Goal: Task Accomplishment & Management: Manage account settings

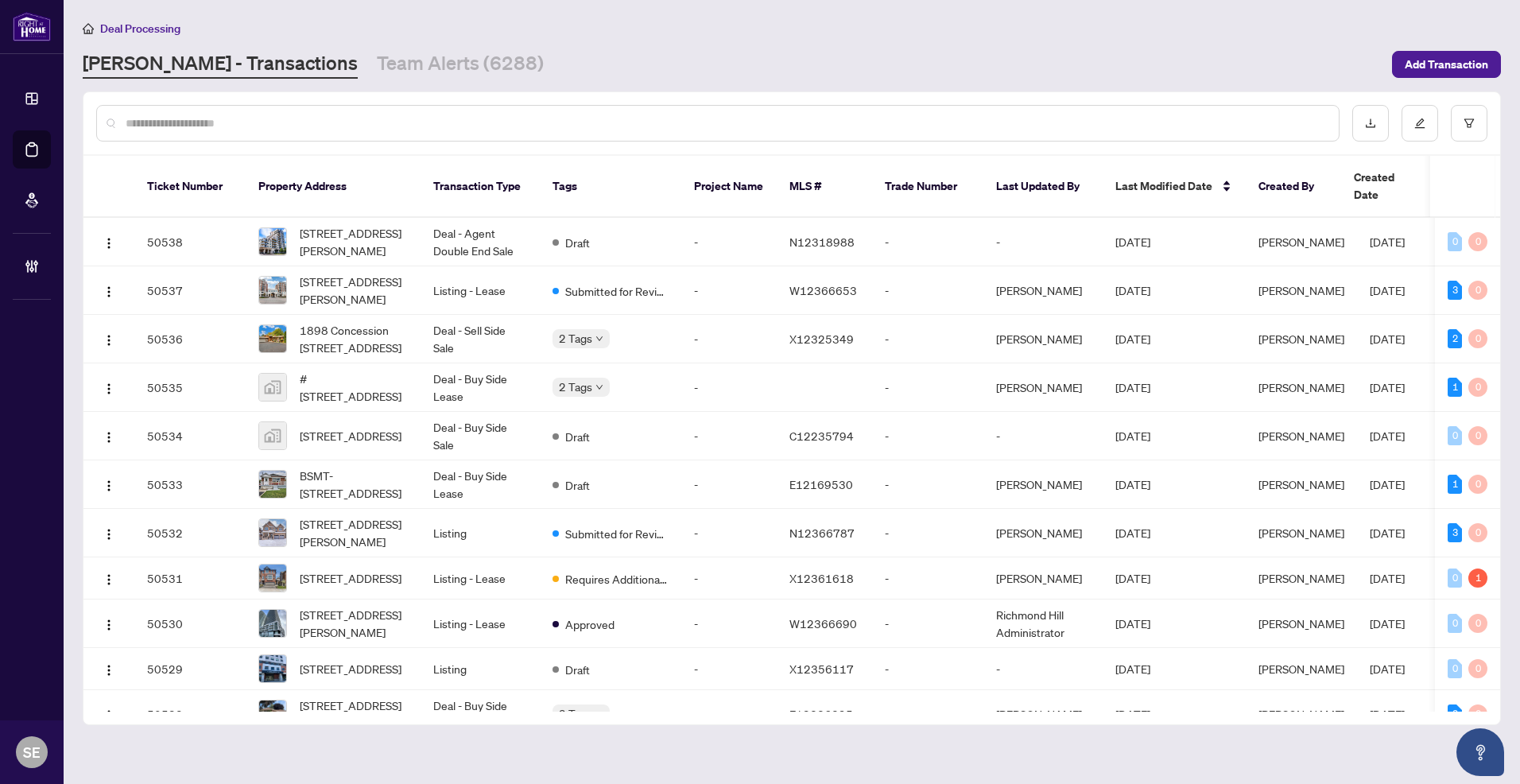
click at [226, 131] on div at bounding box center [718, 123] width 1243 height 37
click at [207, 126] on input "text" at bounding box center [726, 123] width 1200 height 18
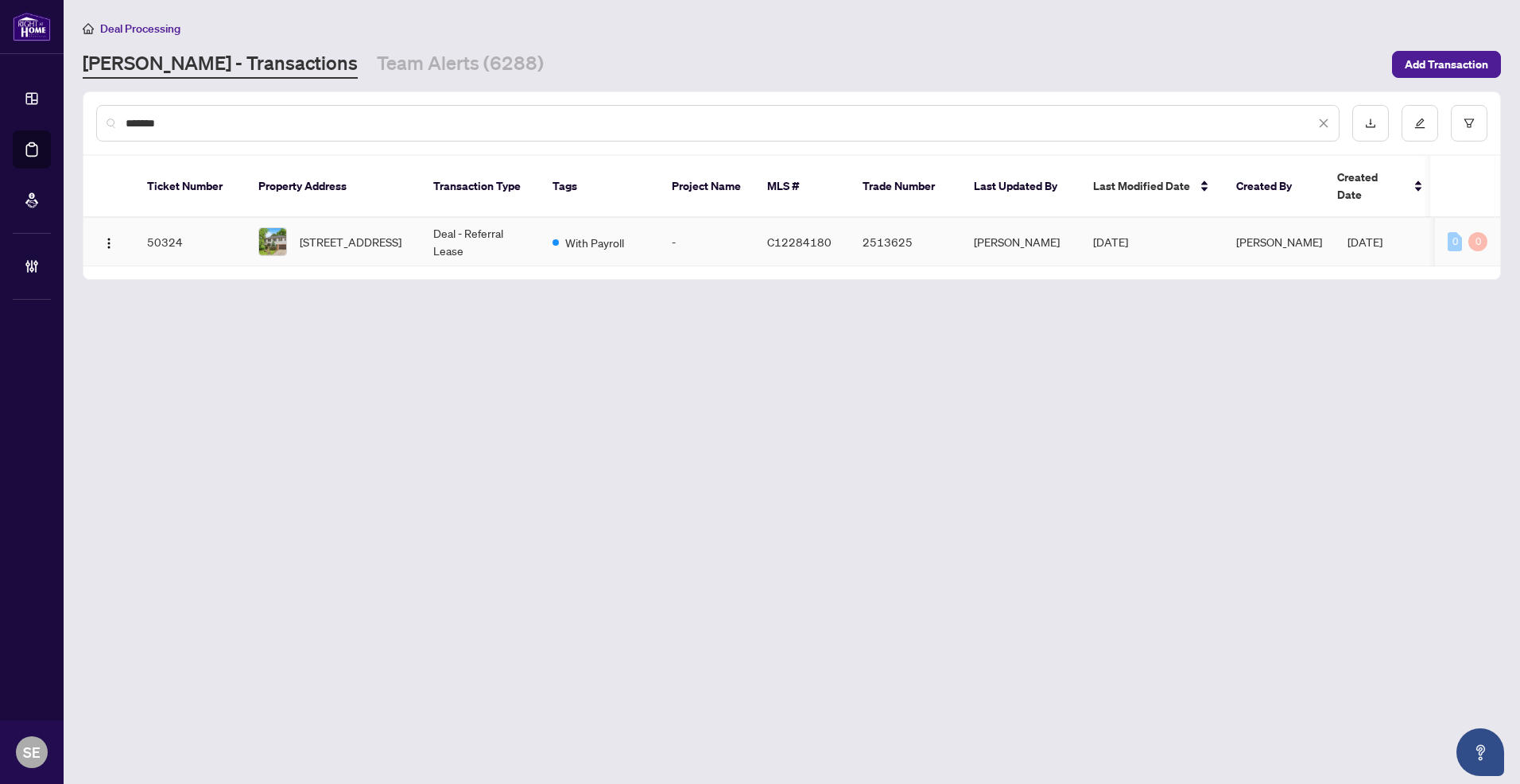
type input "*******"
click at [401, 233] on span "[STREET_ADDRESS]" at bounding box center [350, 242] width 102 height 18
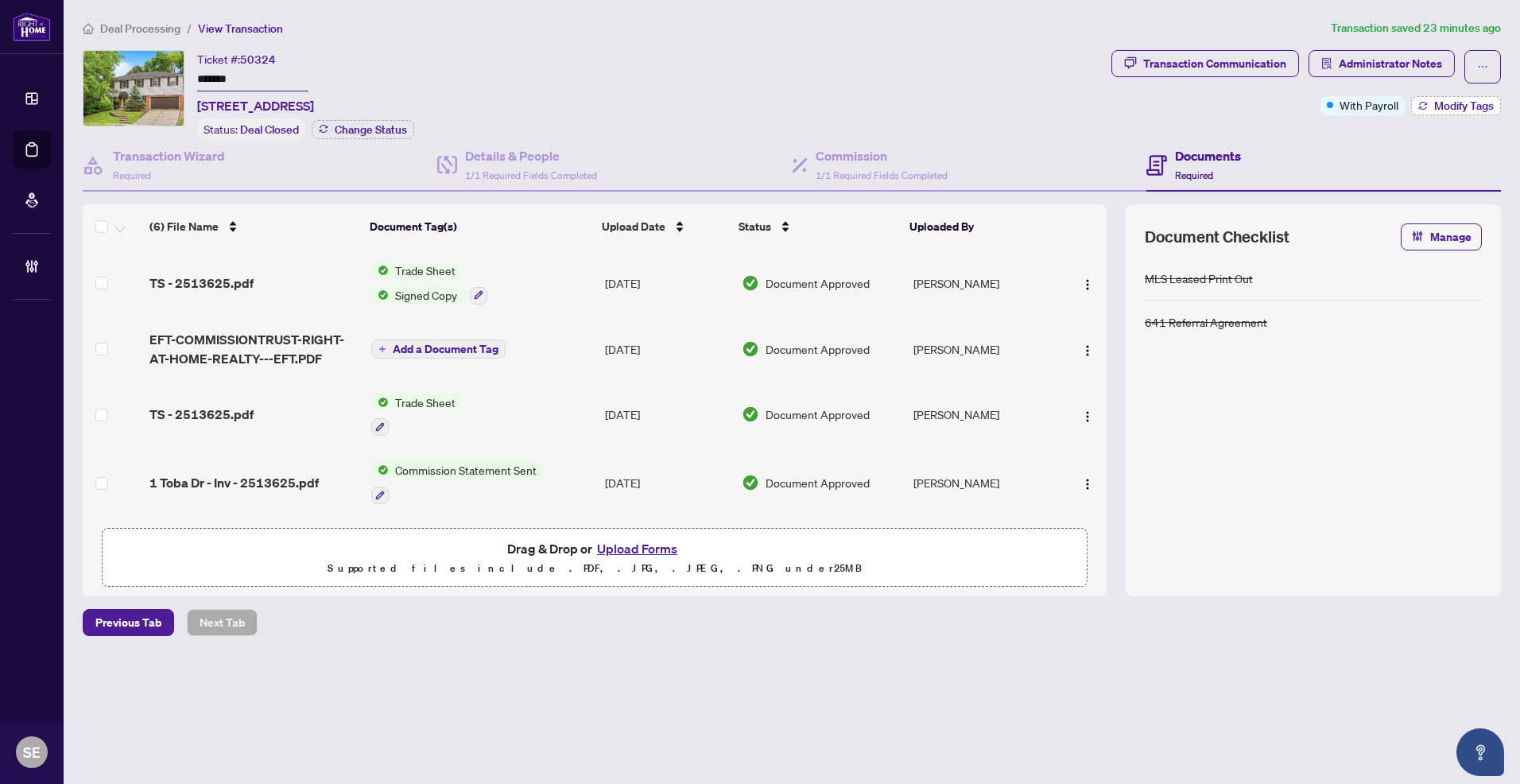
click at [1494, 101] on button "Modify Tags" at bounding box center [1456, 106] width 90 height 19
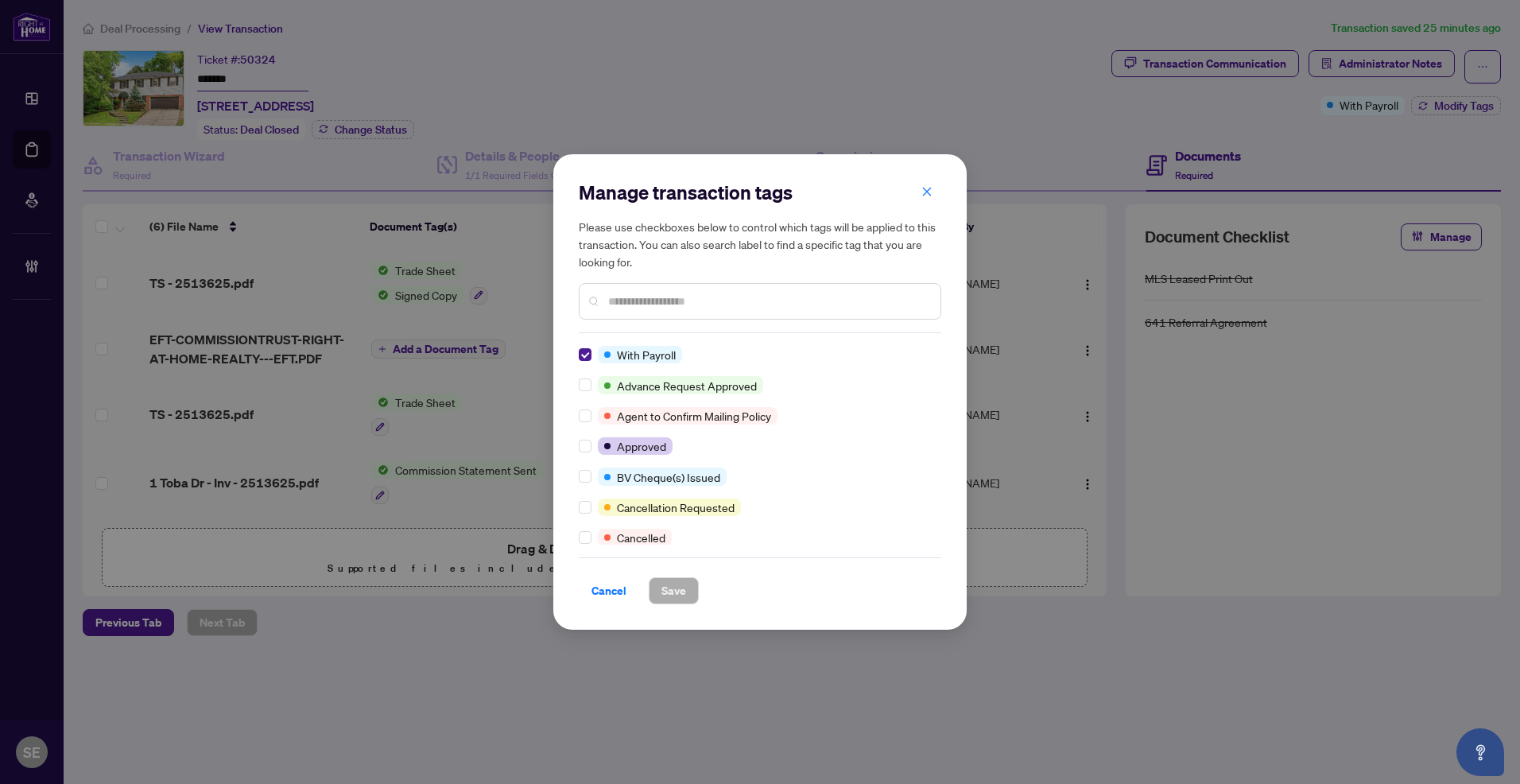
click at [577, 360] on div "Manage transaction tags Please use checkboxes below to control which tags will …" at bounding box center [760, 392] width 414 height 475
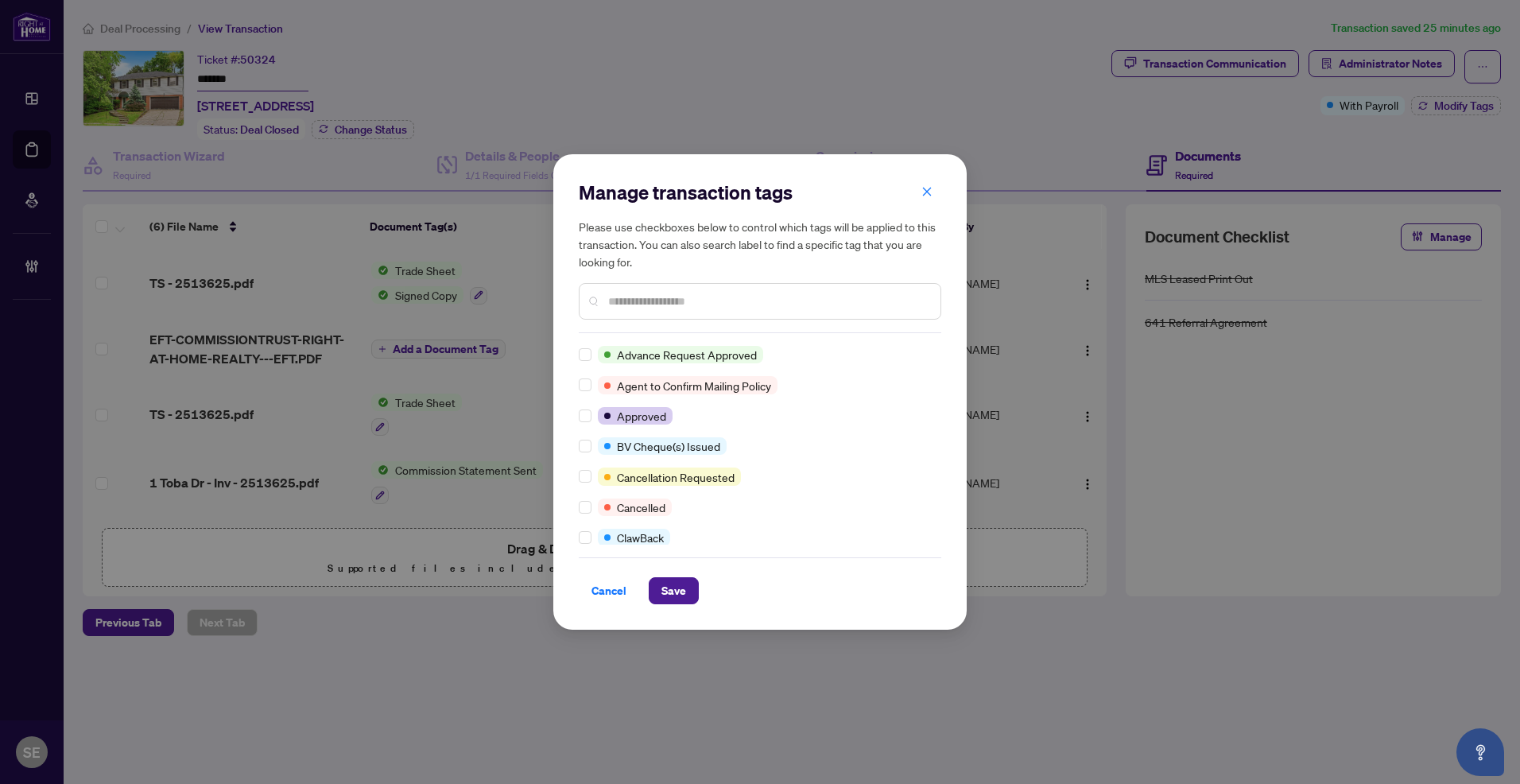
click at [652, 302] on input "text" at bounding box center [767, 302] width 319 height 18
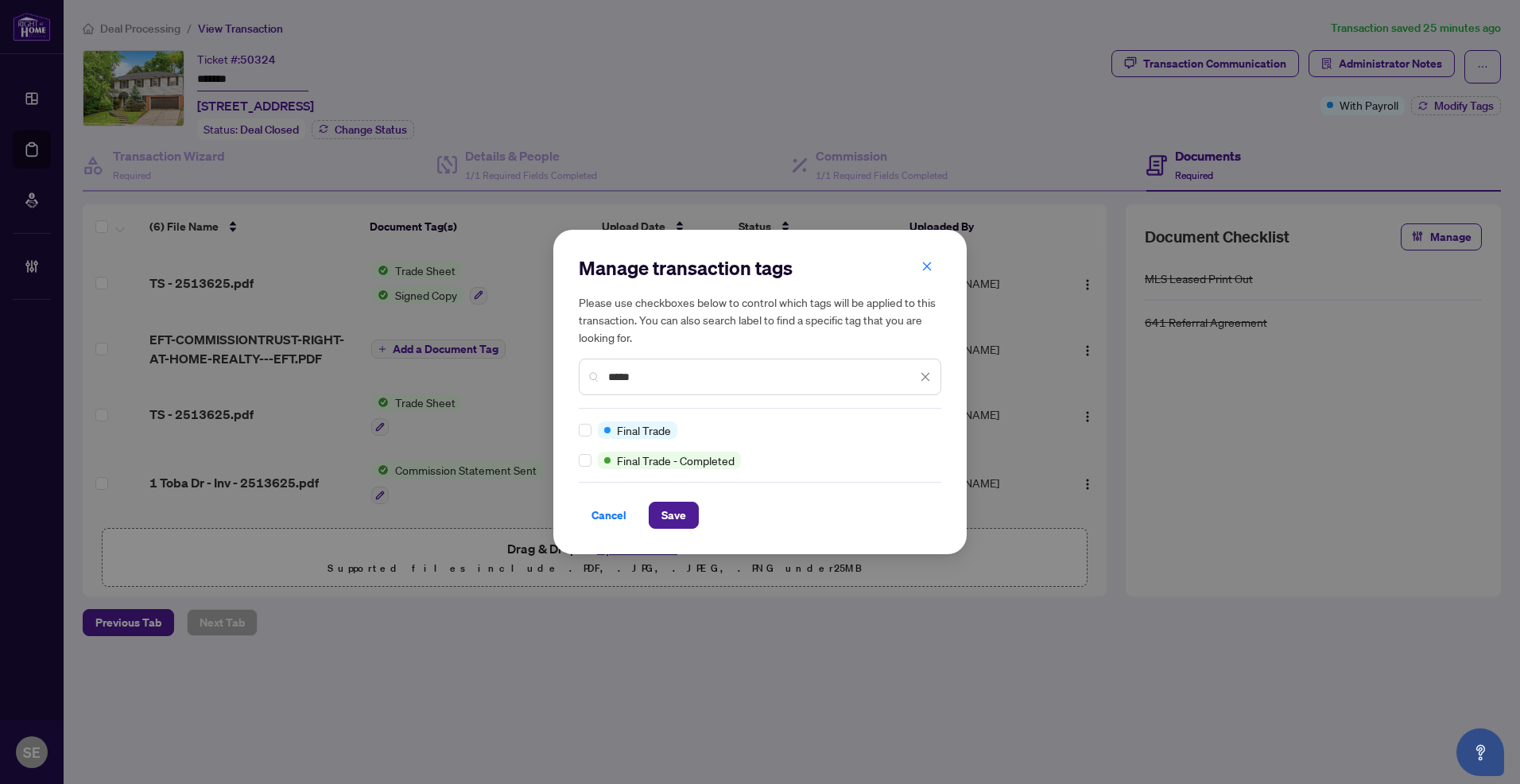
type input "*****"
click at [669, 504] on span "Save" at bounding box center [674, 515] width 25 height 26
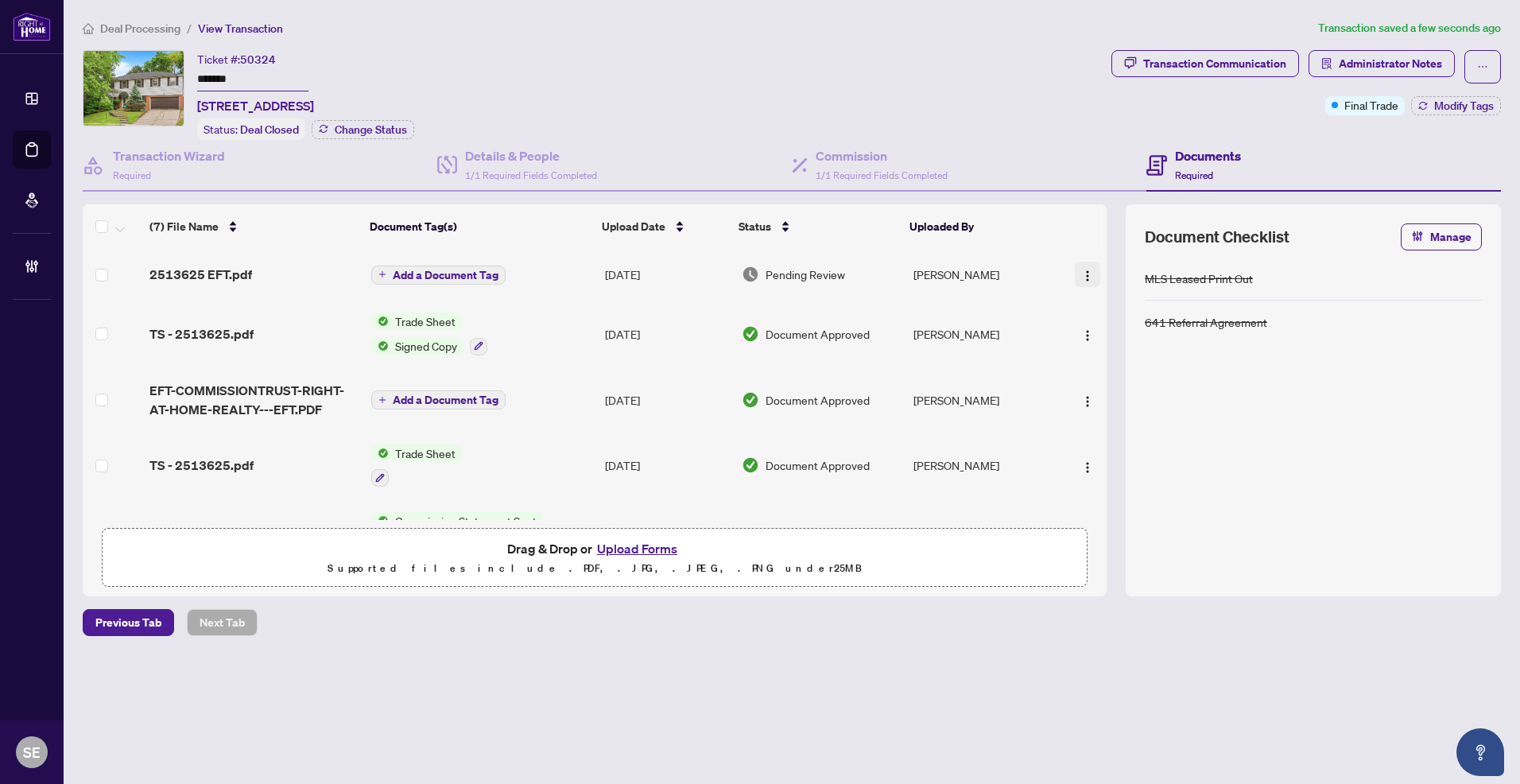
click at [1086, 270] on img "button" at bounding box center [1087, 276] width 13 height 13
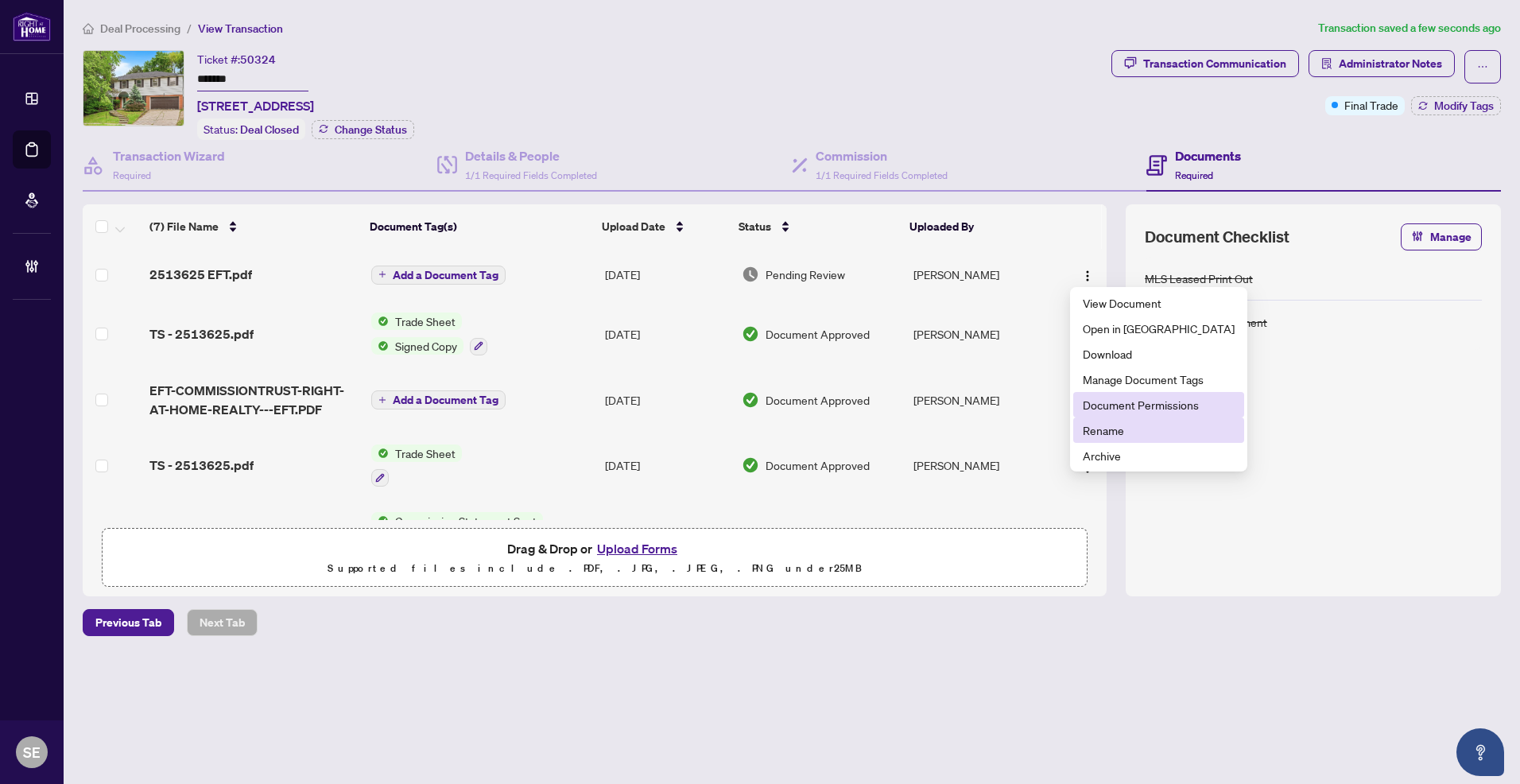
click at [1118, 410] on span "Document Permissions" at bounding box center [1158, 405] width 152 height 18
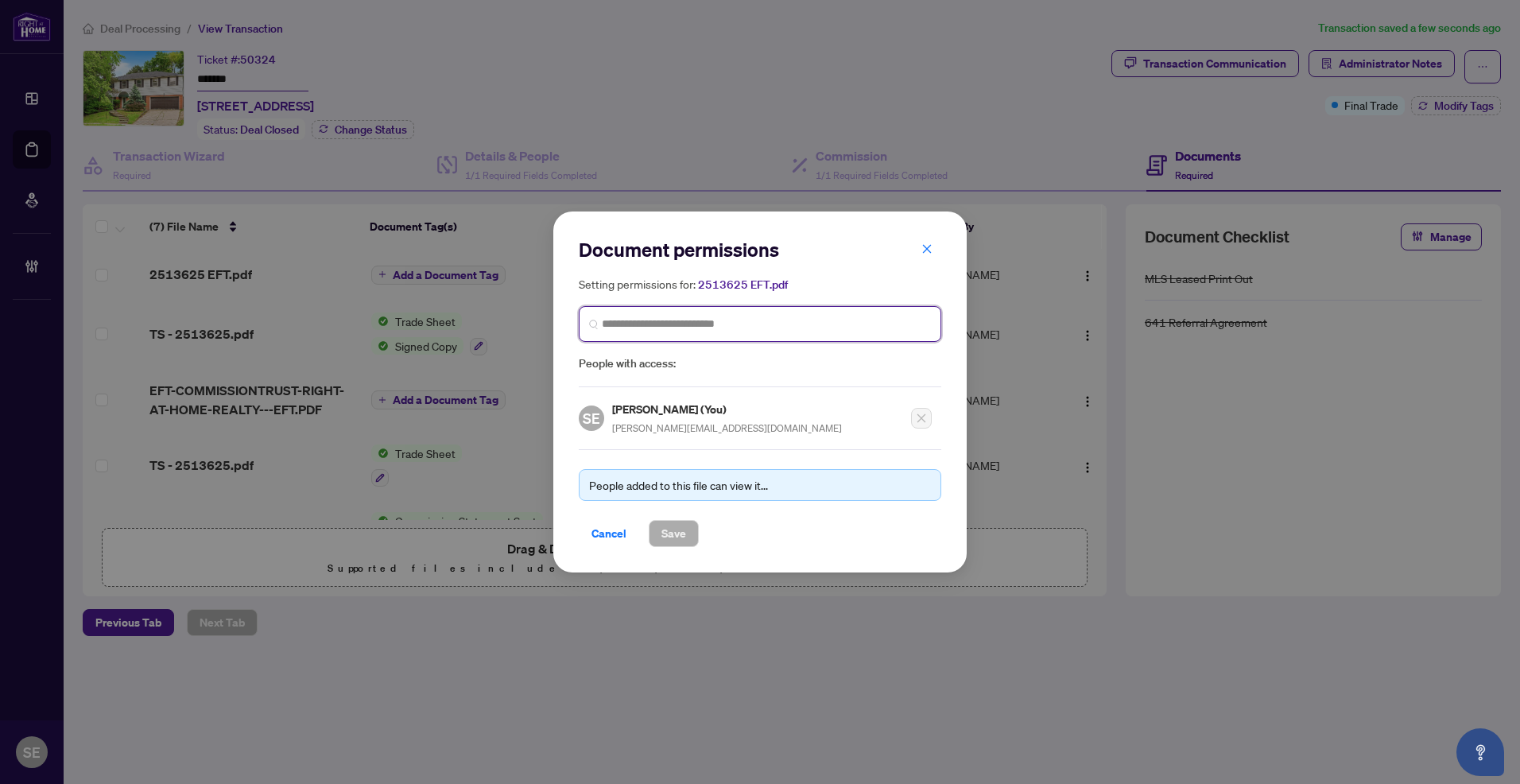
click at [758, 326] on input "search" at bounding box center [766, 323] width 329 height 17
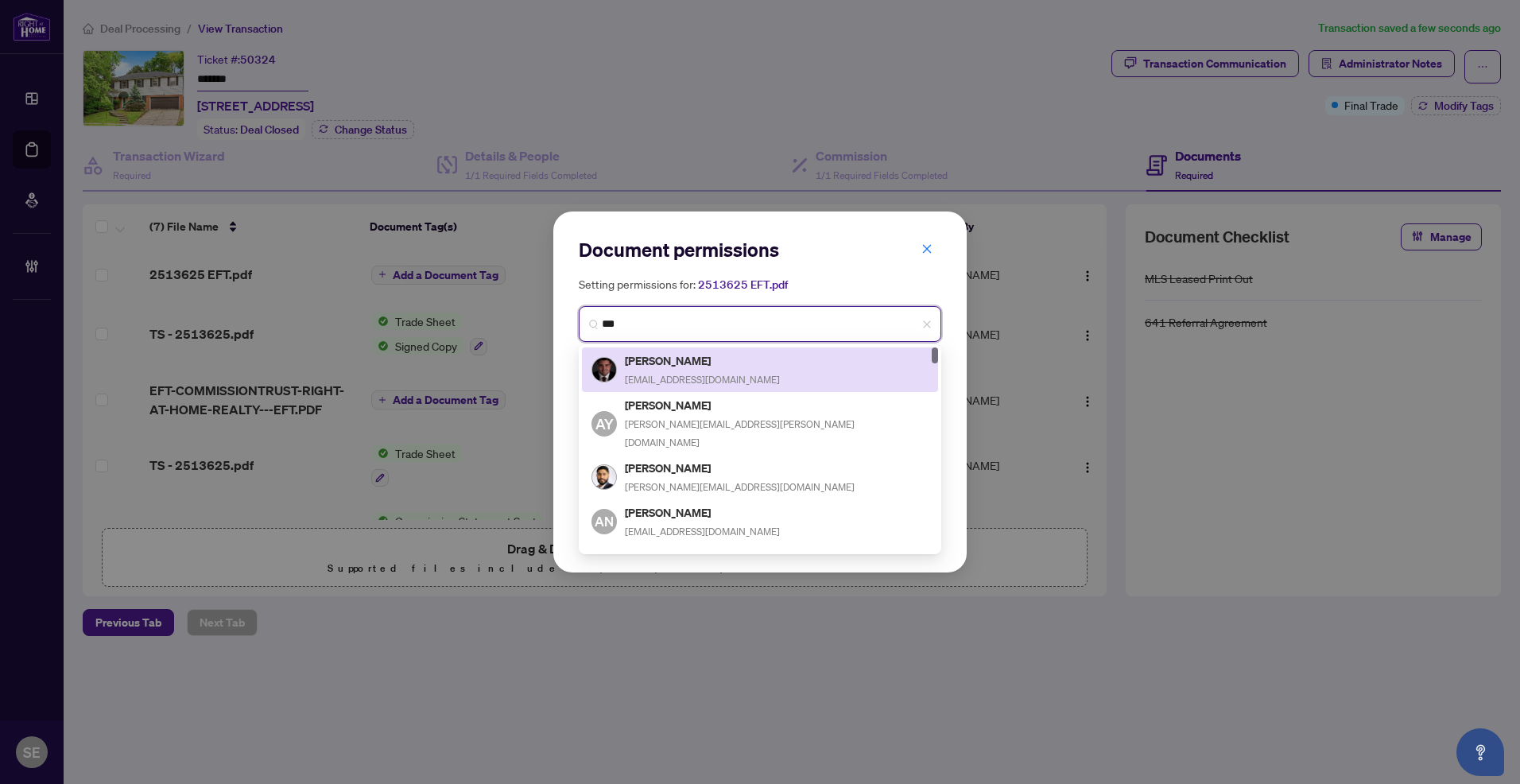
drag, startPoint x: 691, startPoint y: 330, endPoint x: 467, endPoint y: 296, distance: 226.6
click at [467, 296] on div "Document permissions Setting permissions for: 2513625 EFT.pdf *** 2671 5380 [PE…" at bounding box center [760, 392] width 1520 height 784
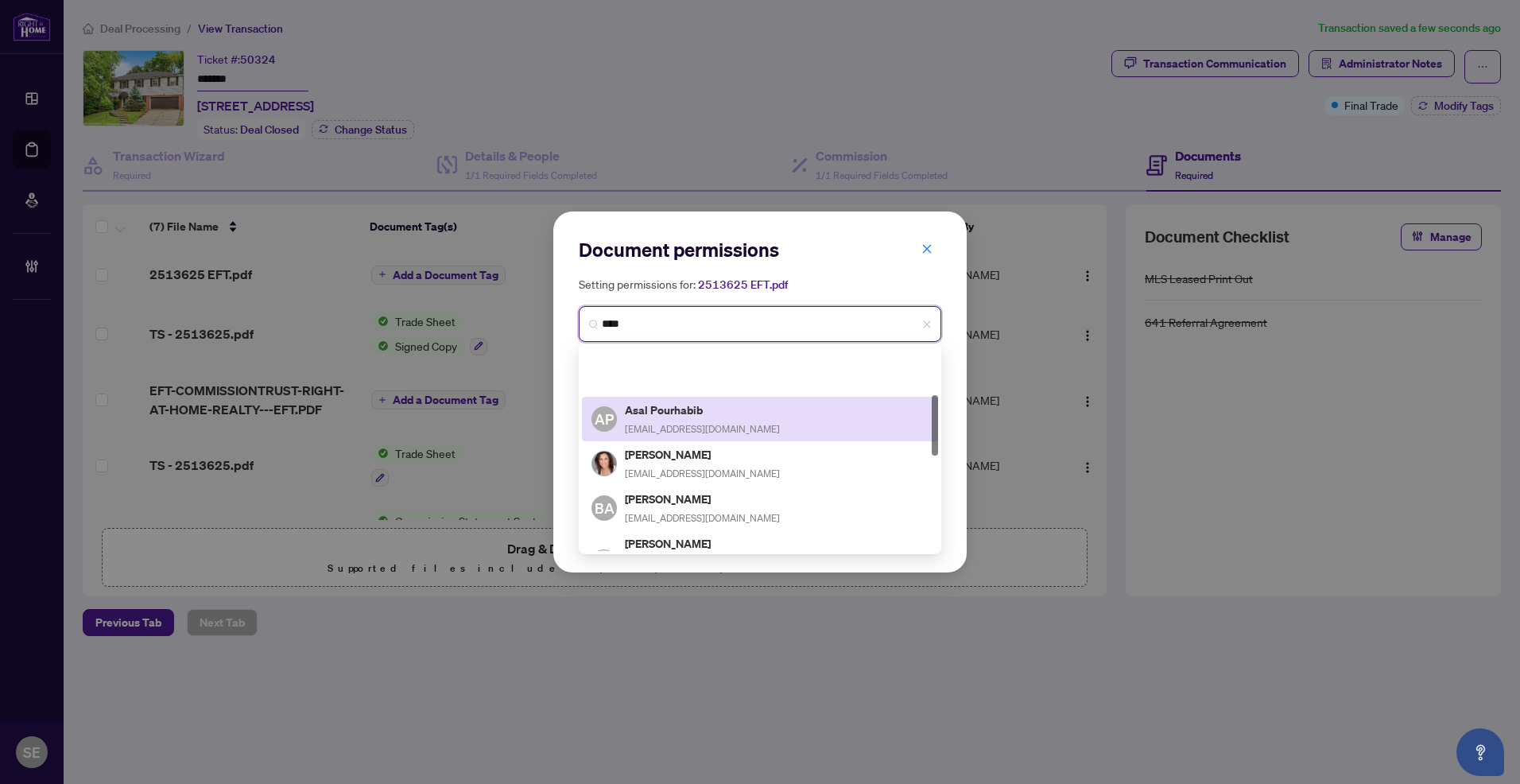
scroll to position [238, 0]
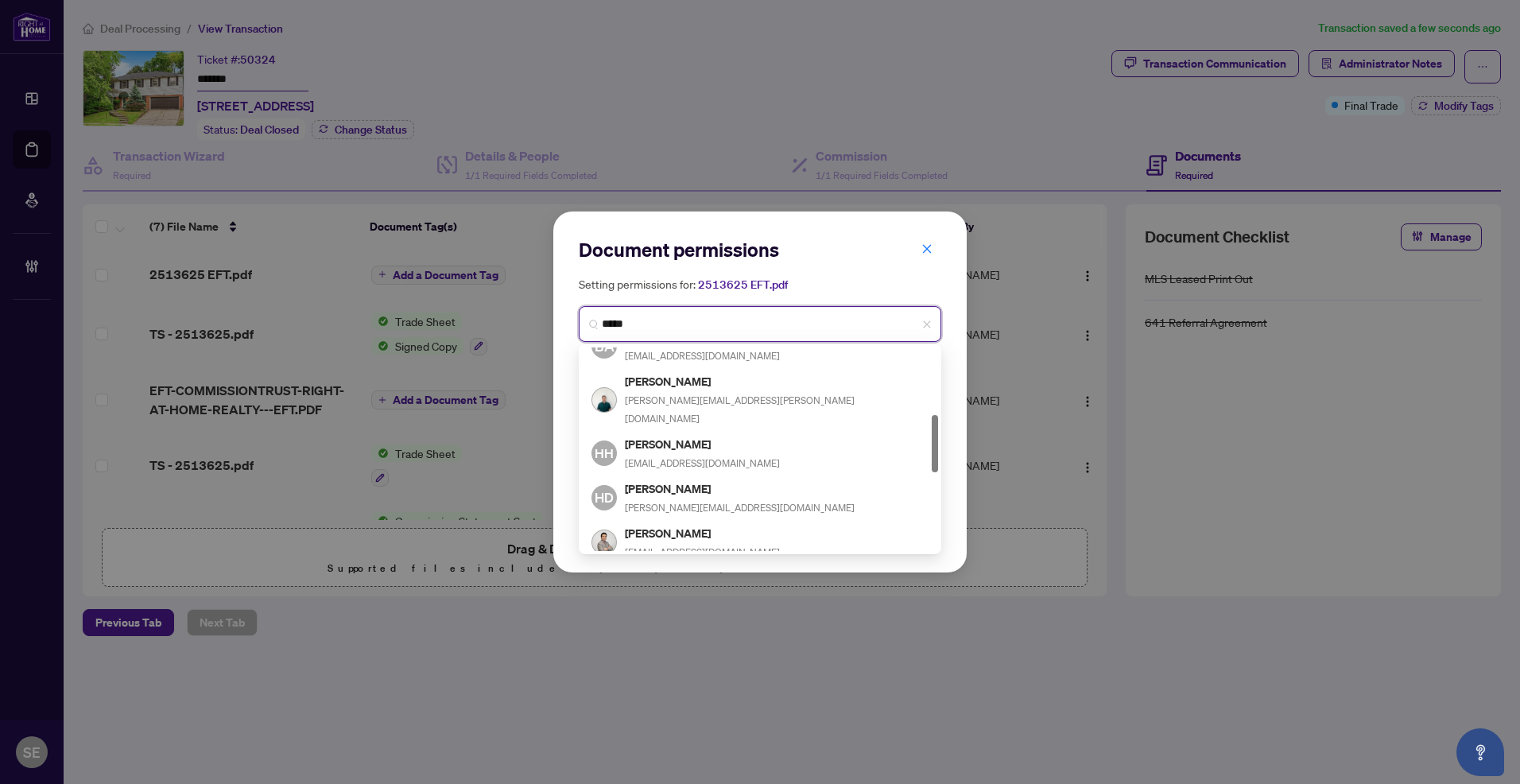
type input "******"
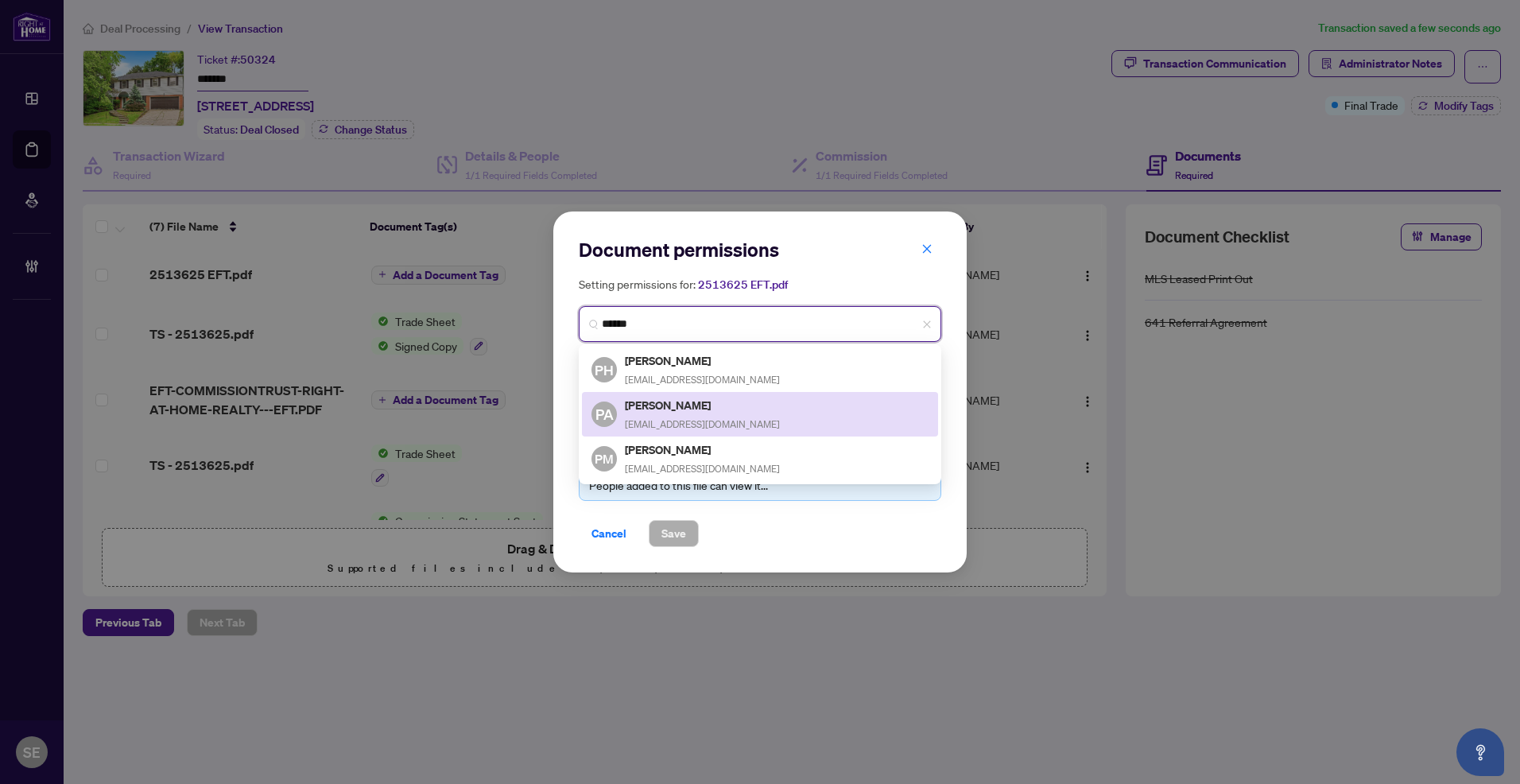
click at [739, 407] on div "PA [PERSON_NAME] [EMAIL_ADDRESS][DOMAIN_NAME]" at bounding box center [759, 414] width 337 height 37
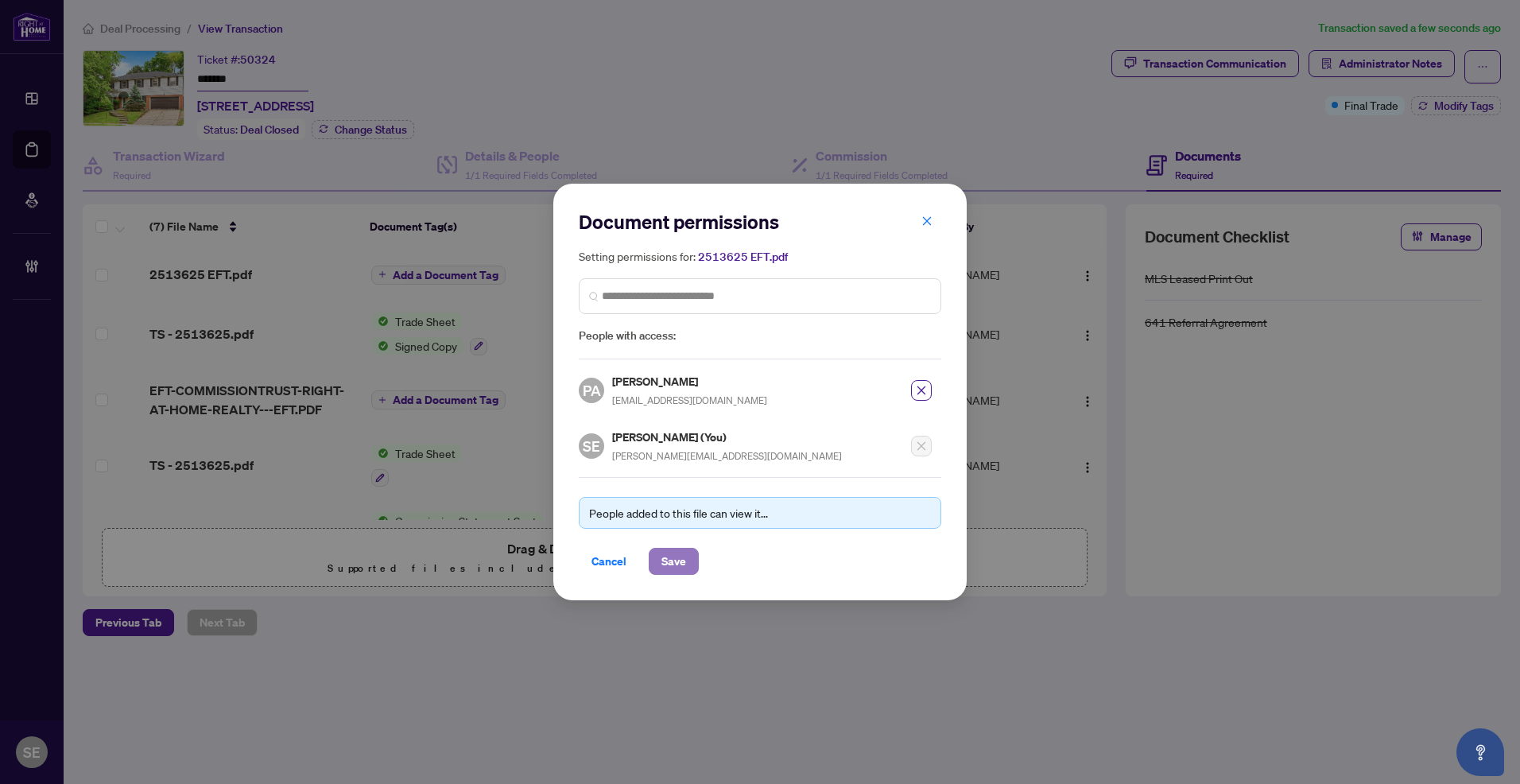
click at [674, 557] on span "Save" at bounding box center [674, 562] width 25 height 26
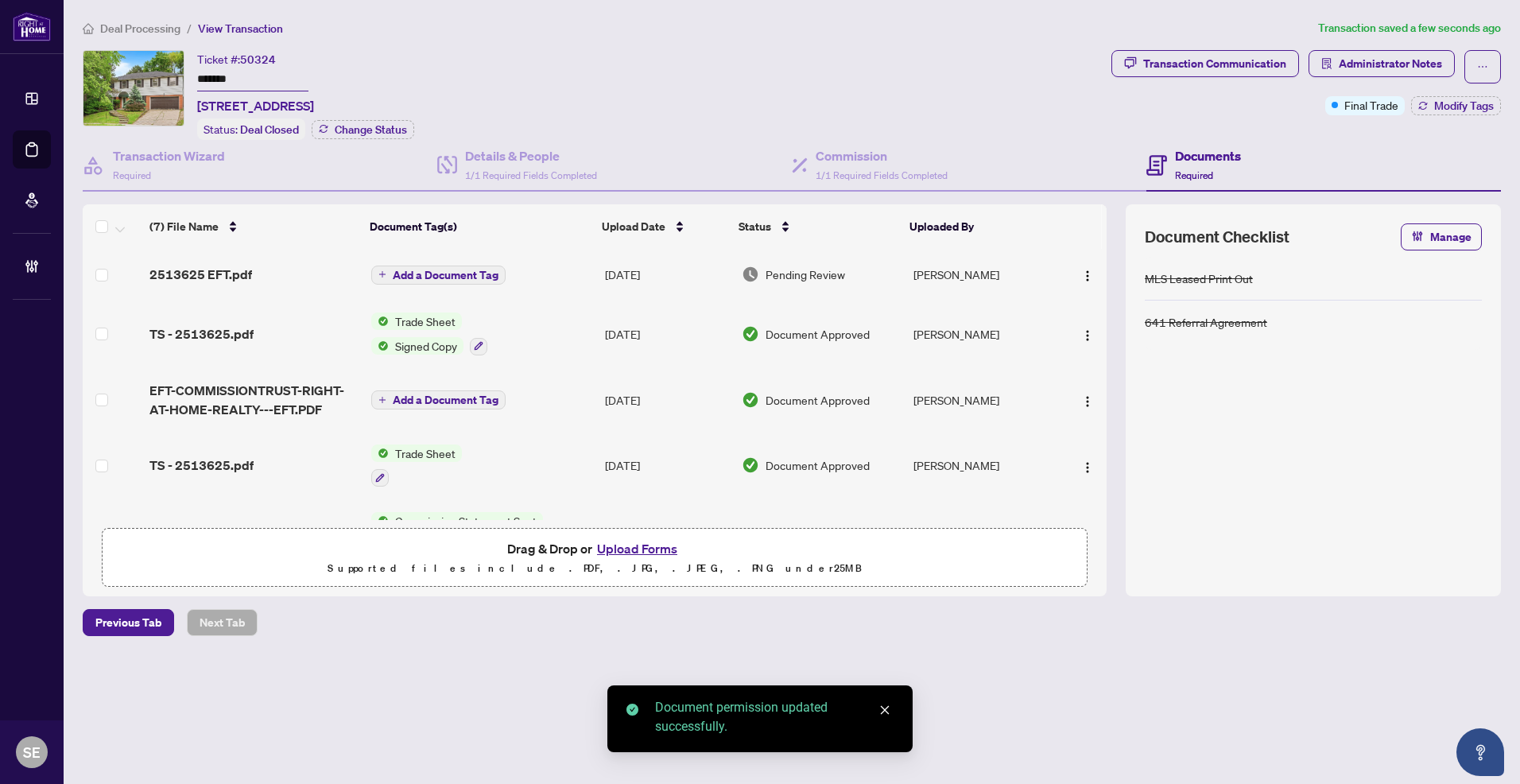
click at [973, 273] on td "[PERSON_NAME]" at bounding box center [982, 274] width 151 height 51
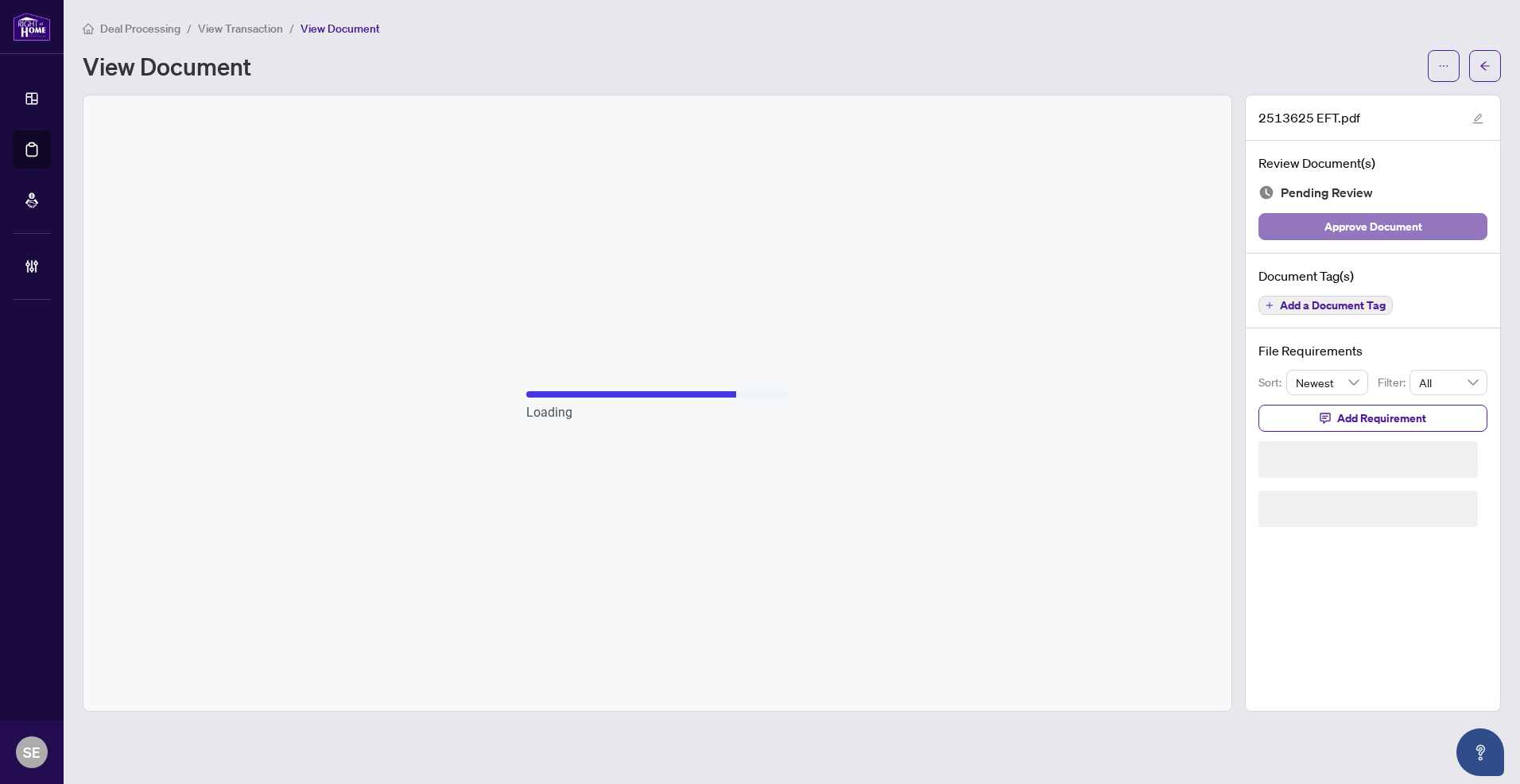
click at [1388, 218] on span "Approve Document" at bounding box center [1373, 226] width 98 height 26
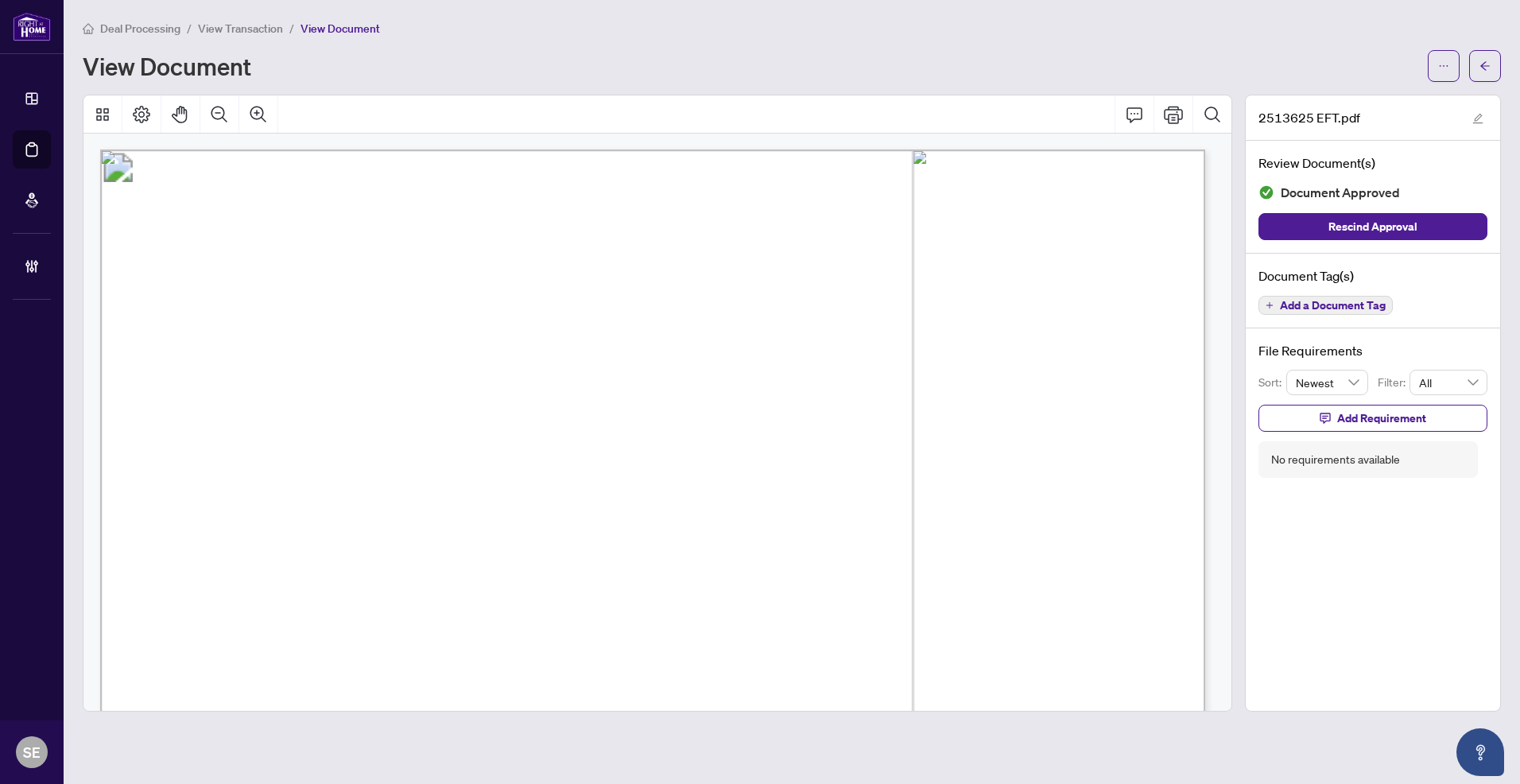
drag, startPoint x: 1454, startPoint y: 70, endPoint x: 1367, endPoint y: 97, distance: 91.1
click at [1438, 70] on button "button" at bounding box center [1444, 66] width 32 height 32
click at [1482, 62] on icon "arrow-left" at bounding box center [1485, 66] width 11 height 11
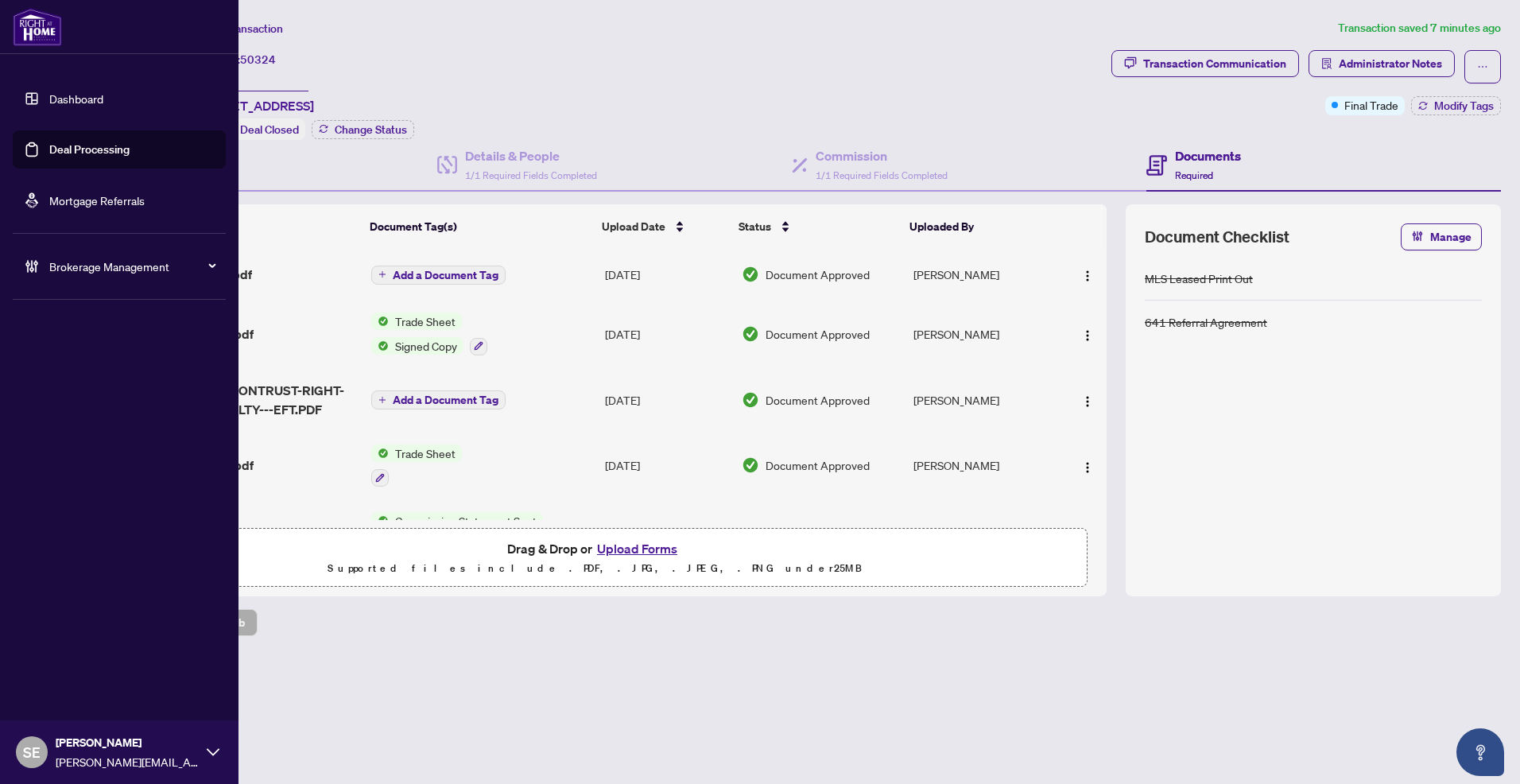
drag, startPoint x: 44, startPoint y: 147, endPoint x: 108, endPoint y: 135, distance: 65.1
click at [50, 146] on link "Deal Processing" at bounding box center [90, 150] width 80 height 14
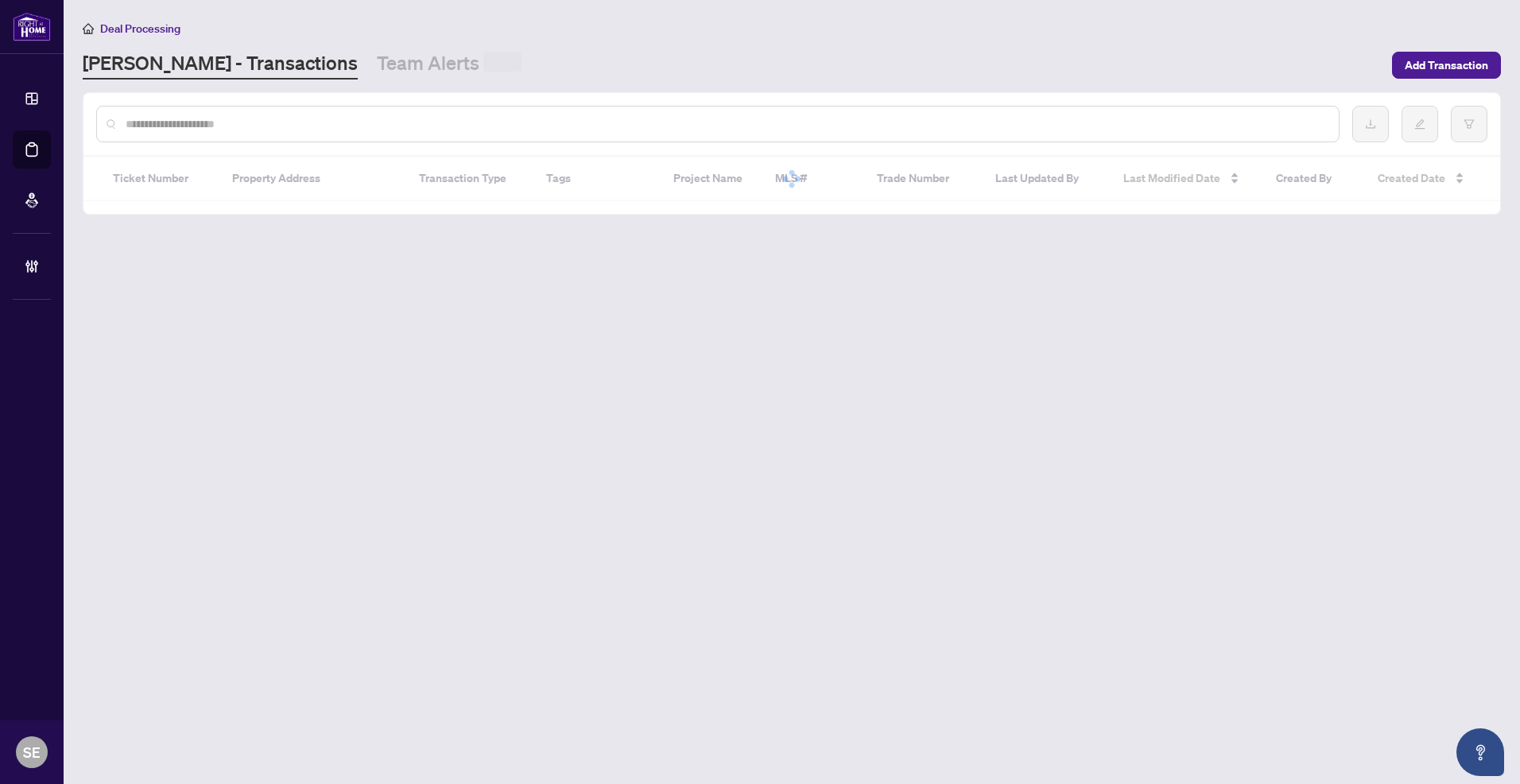
click at [442, 118] on input "text" at bounding box center [726, 124] width 1200 height 18
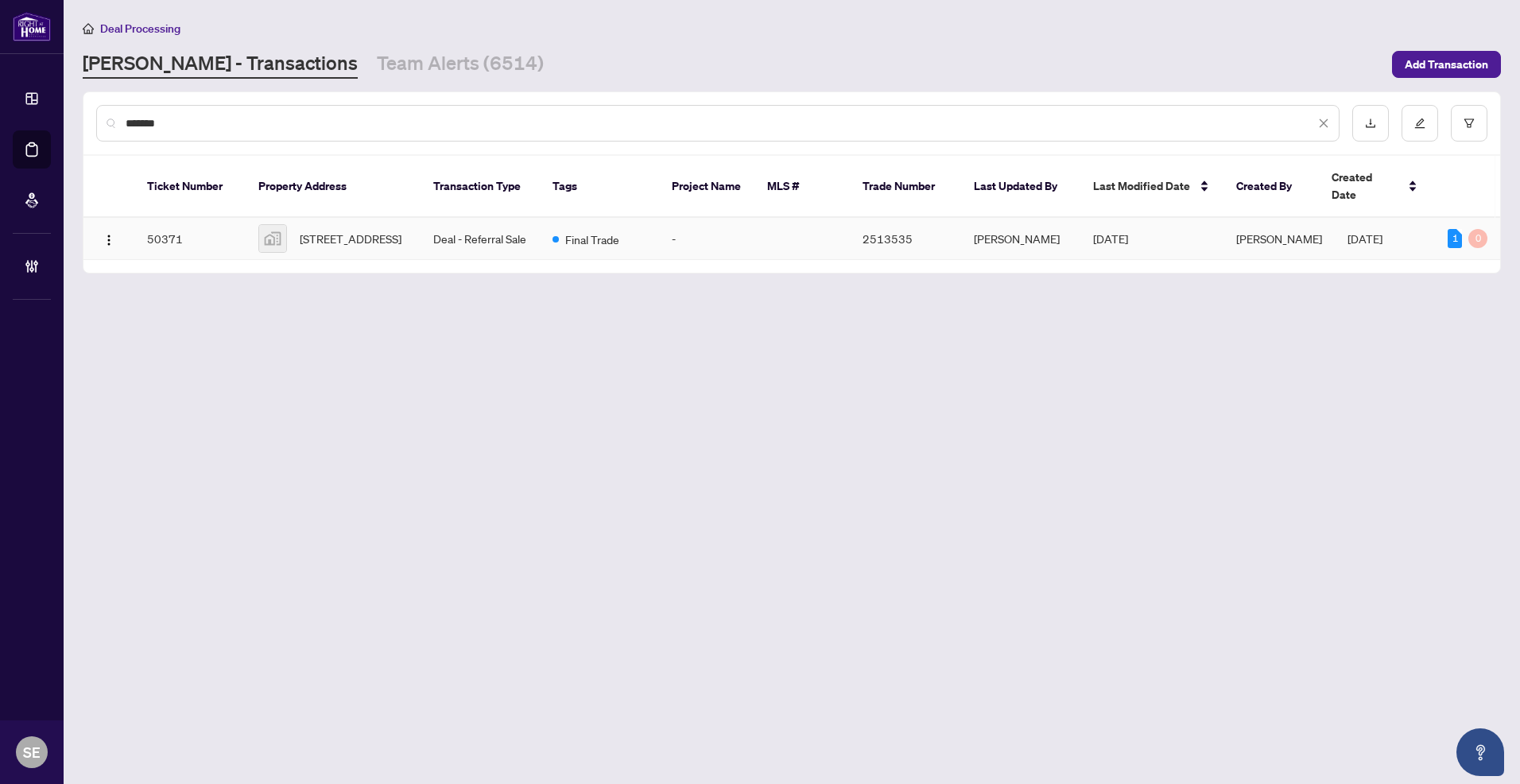
type input "*******"
click at [661, 218] on td "-" at bounding box center [706, 238] width 95 height 42
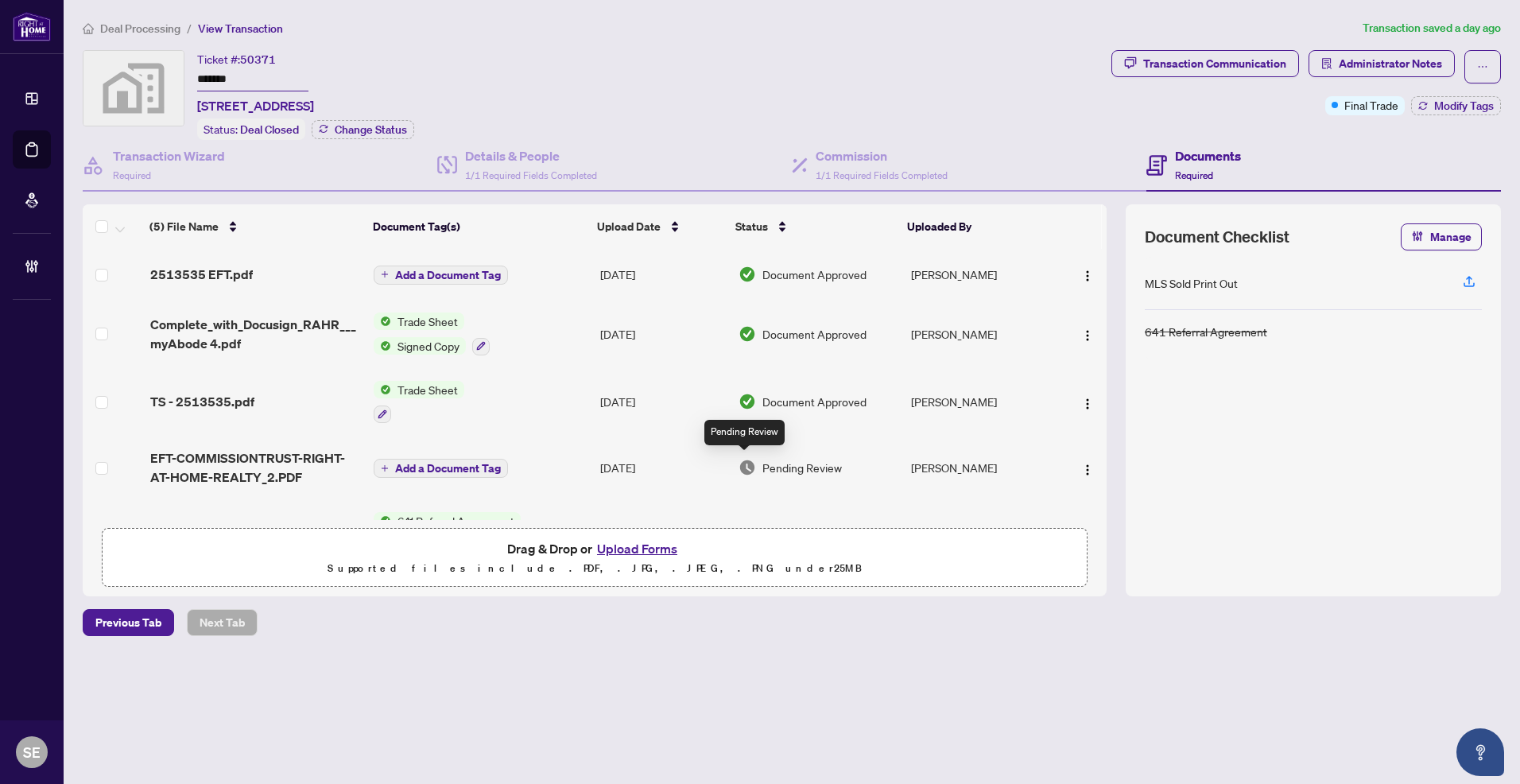
click at [815, 466] on span "Pending Review" at bounding box center [802, 467] width 79 height 18
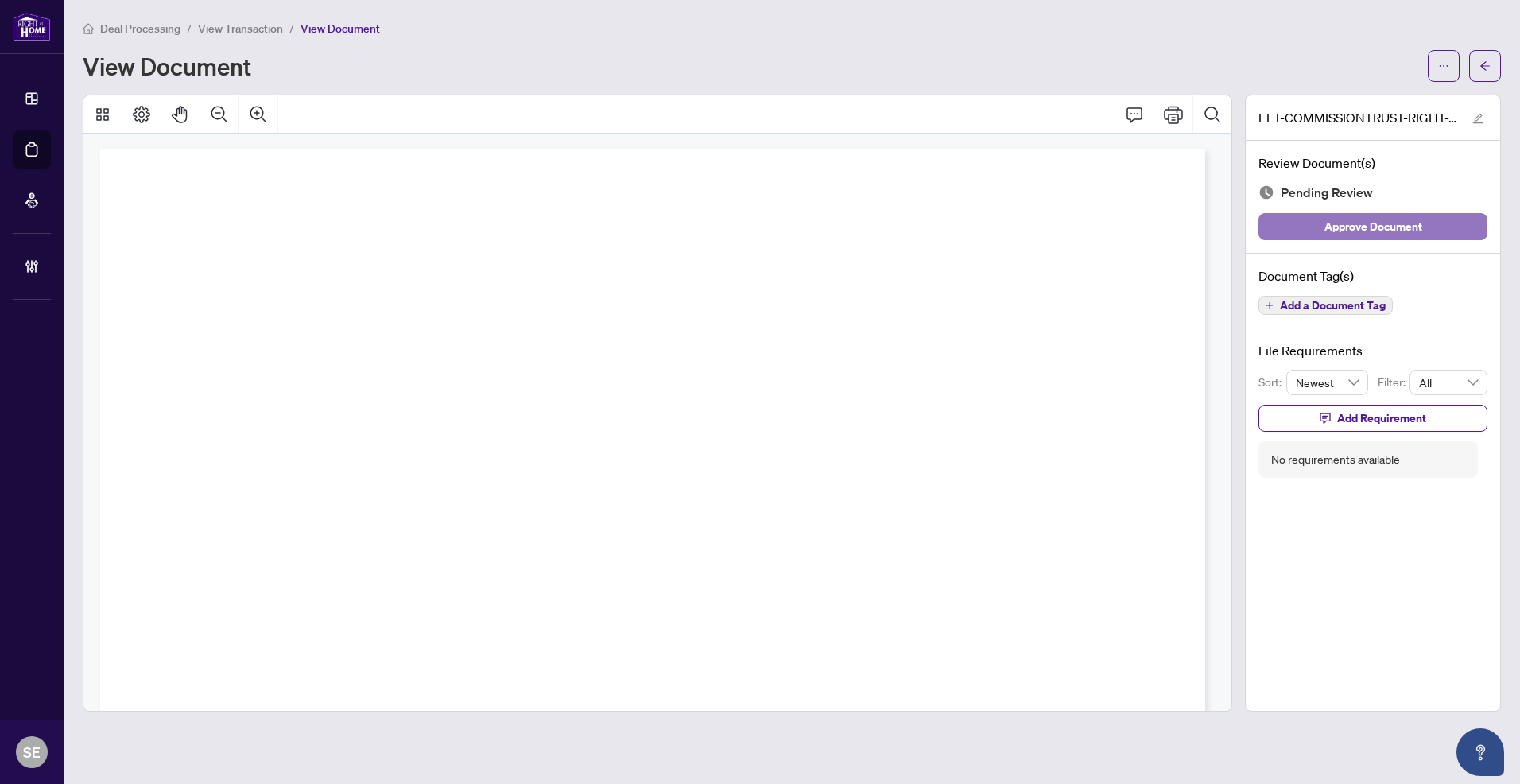
click at [1376, 215] on span "Approve Document" at bounding box center [1373, 226] width 98 height 26
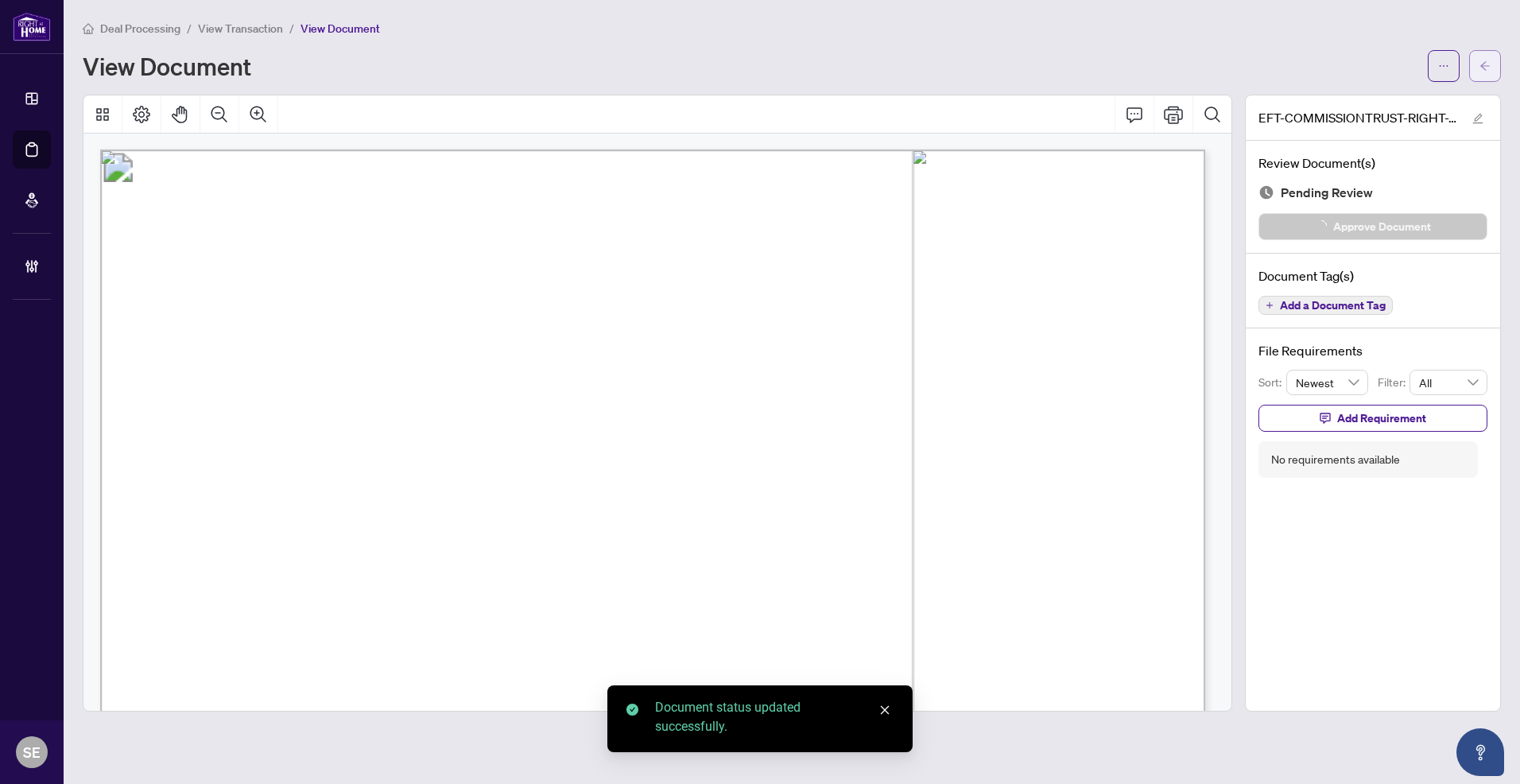
click at [1483, 66] on icon "arrow-left" at bounding box center [1485, 66] width 11 height 11
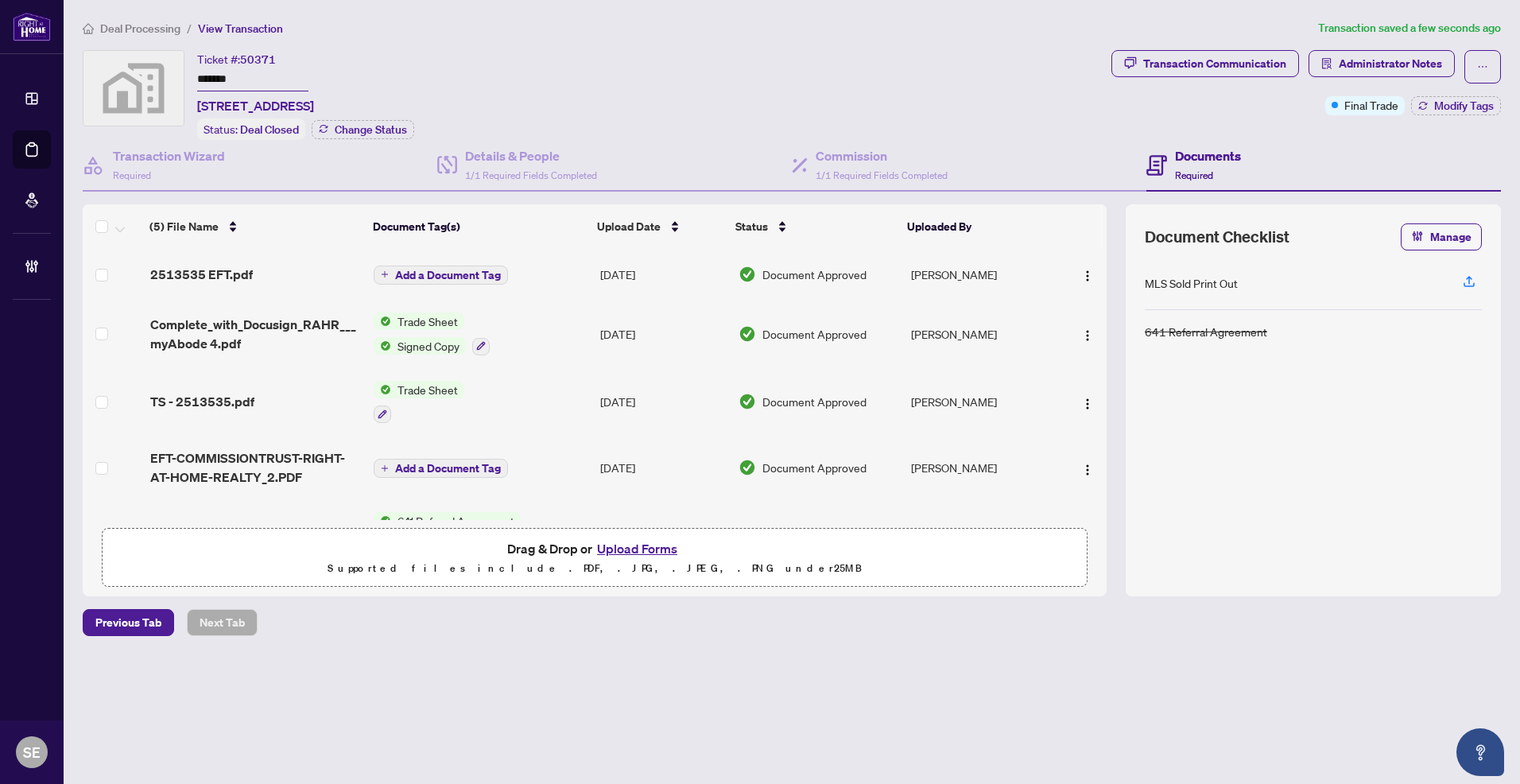
click at [954, 273] on td "[PERSON_NAME]" at bounding box center [981, 274] width 153 height 51
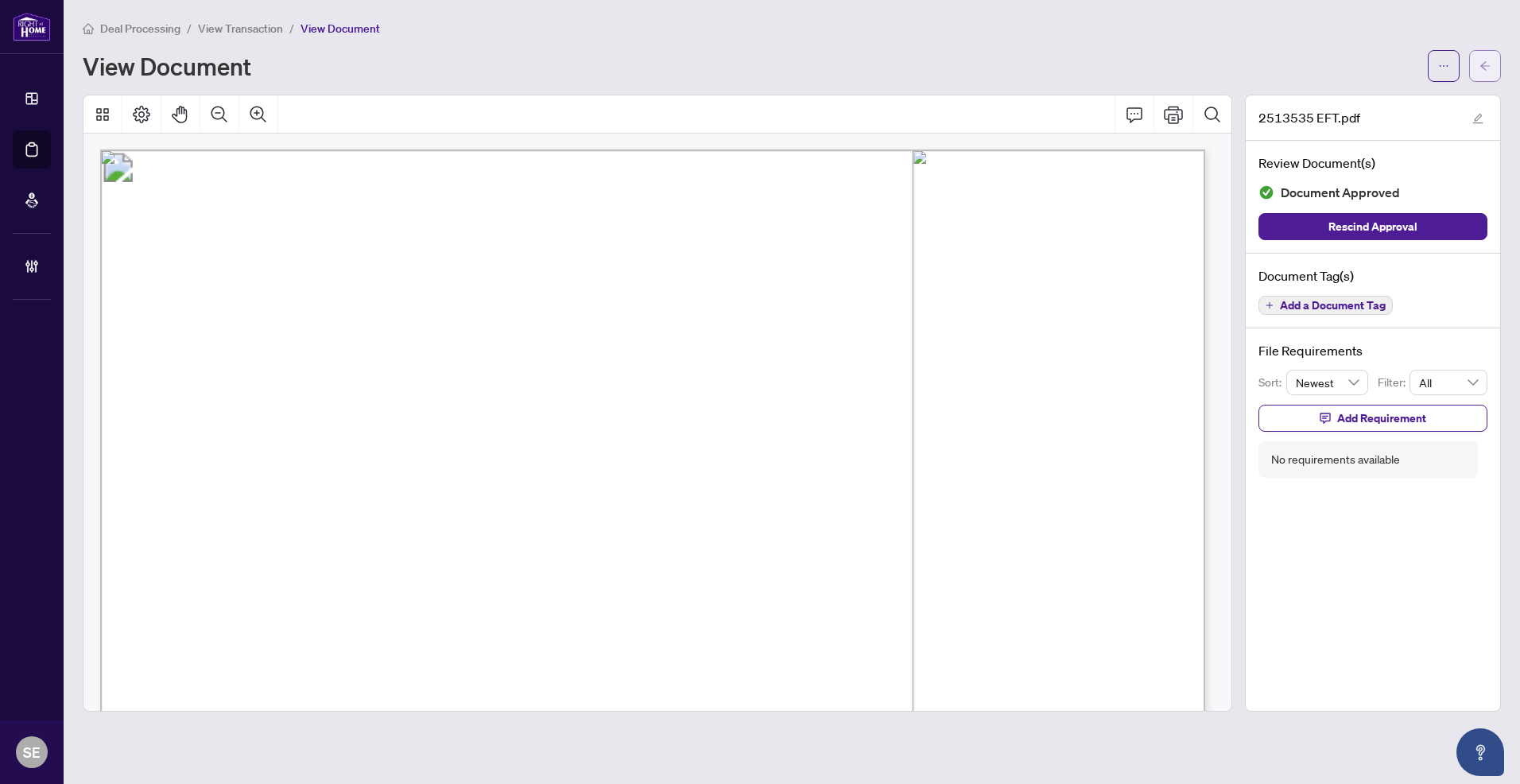
click at [1484, 61] on icon "arrow-left" at bounding box center [1485, 66] width 11 height 11
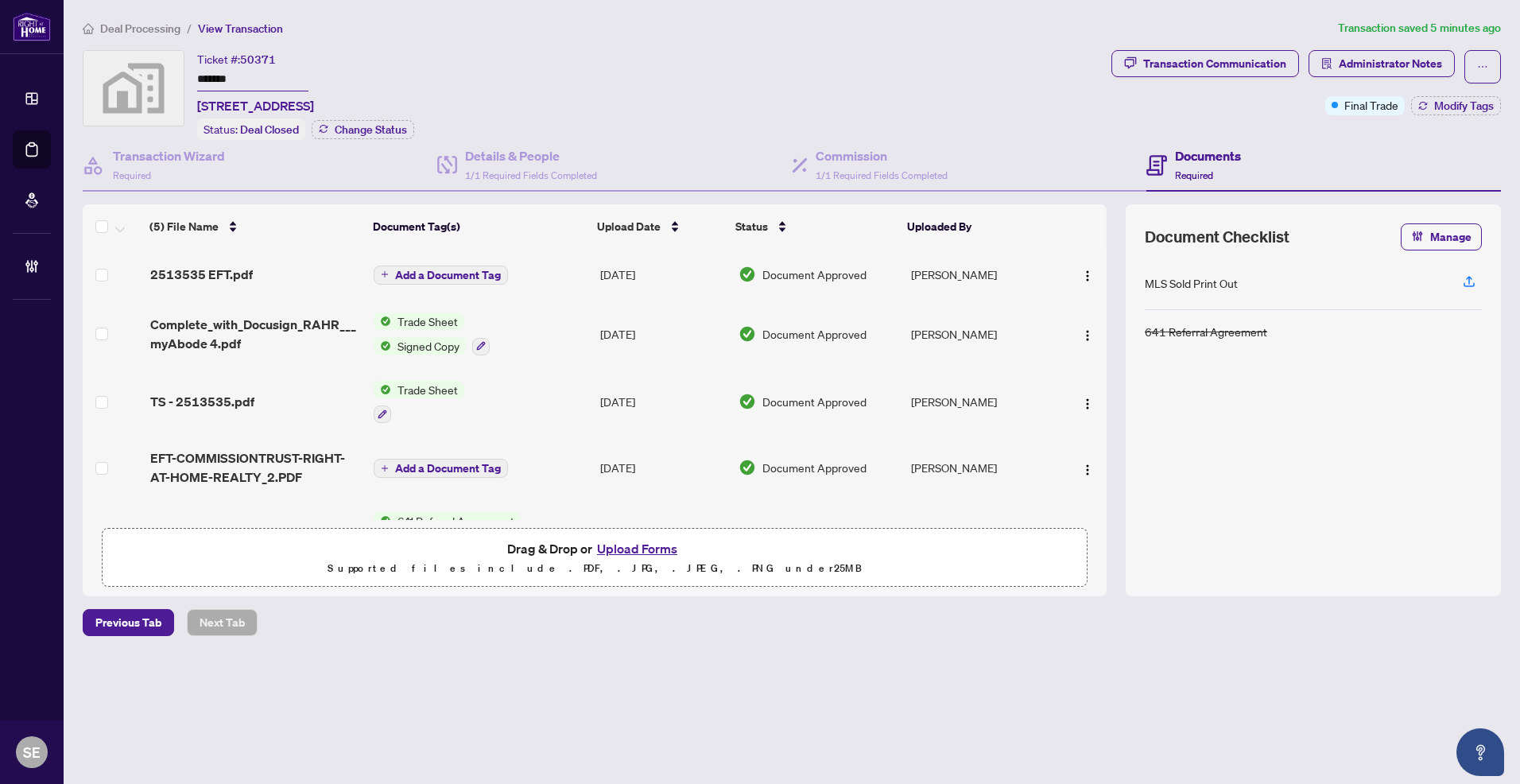
click at [1446, 465] on div "MLS Sold Print Out 641 Referral Agreement" at bounding box center [1313, 417] width 337 height 320
